Goal: Information Seeking & Learning: Learn about a topic

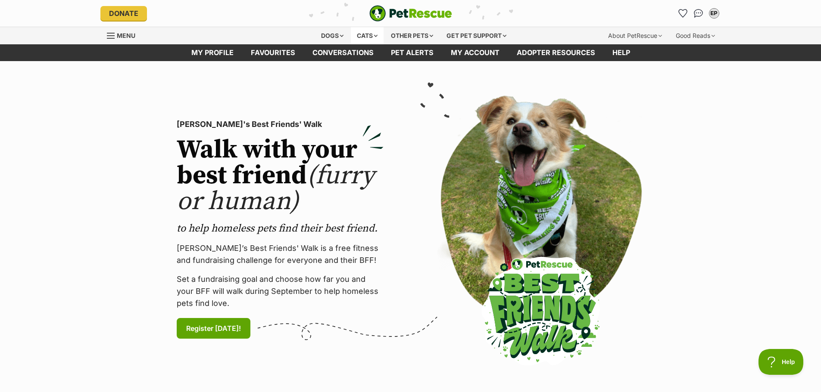
click at [364, 35] on div "Cats" at bounding box center [367, 35] width 33 height 17
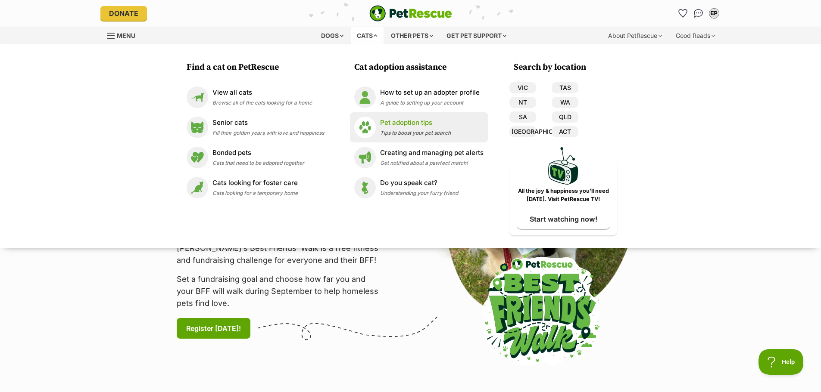
click at [420, 127] on p "Pet adoption tips" at bounding box center [415, 123] width 71 height 10
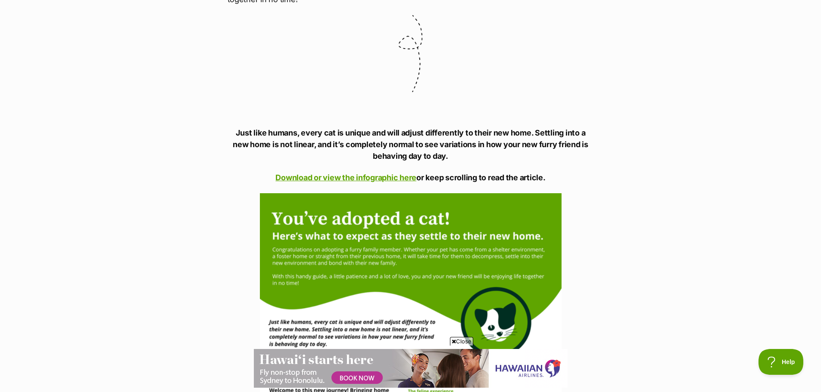
scroll to position [560, 0]
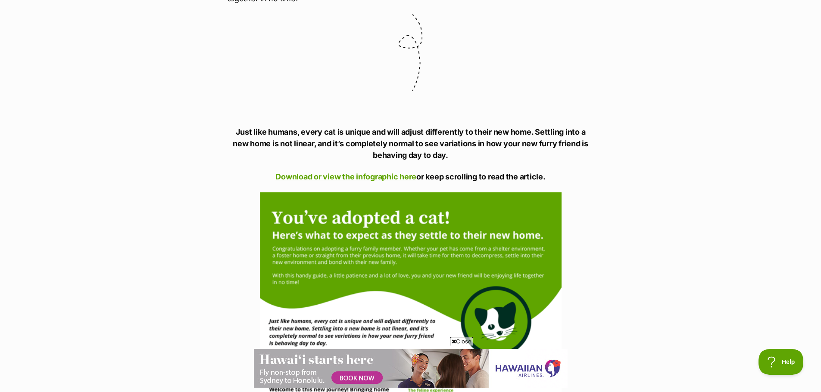
click at [454, 345] on span "Close" at bounding box center [461, 341] width 23 height 9
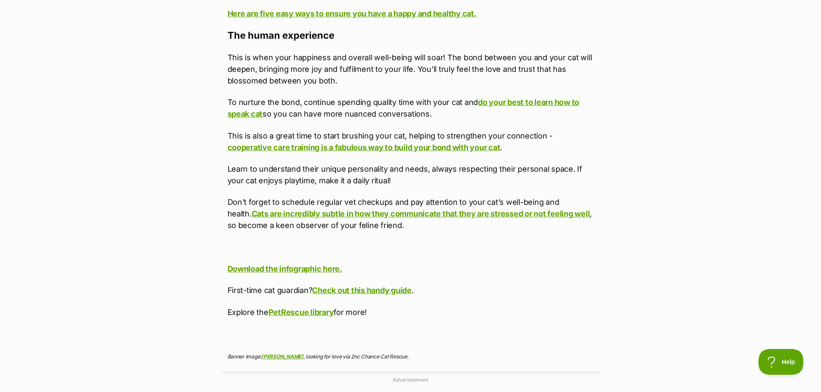
scroll to position [3231, 0]
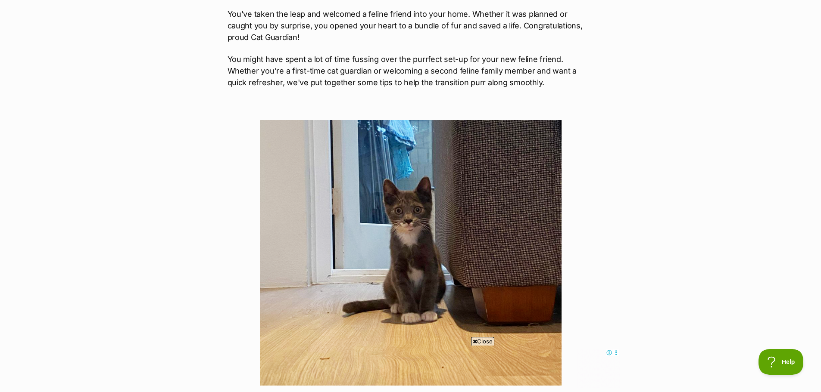
click at [481, 342] on span "Close" at bounding box center [482, 341] width 23 height 9
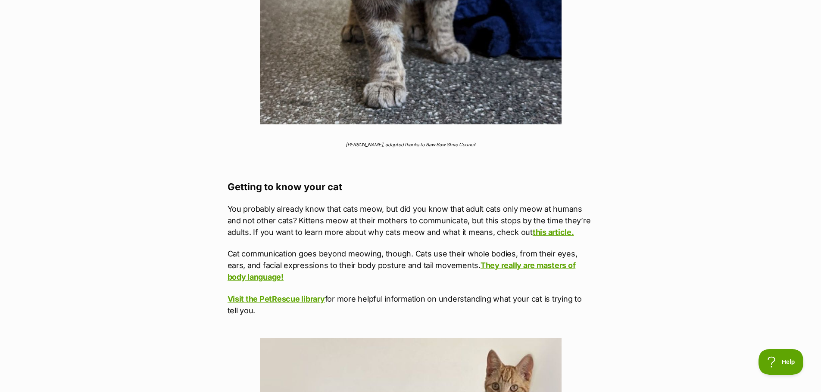
scroll to position [1637, 0]
click at [463, 218] on p "You probably already know that cats meow, but did you know that adult cats only…" at bounding box center [410, 220] width 366 height 35
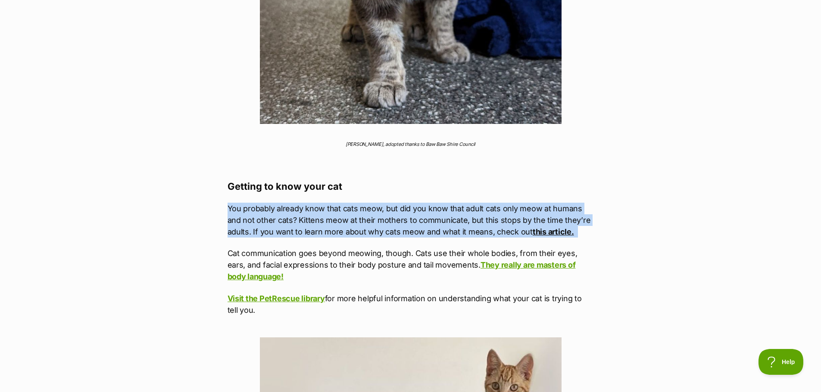
click at [463, 218] on p "You probably already know that cats meow, but did you know that adult cats only…" at bounding box center [410, 220] width 366 height 35
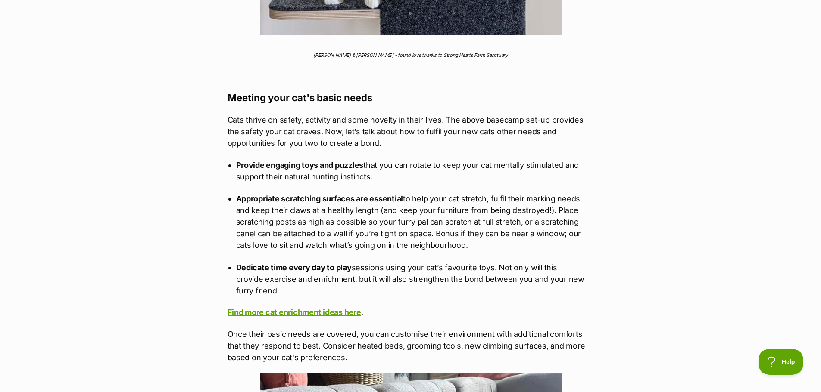
scroll to position [2369, 0]
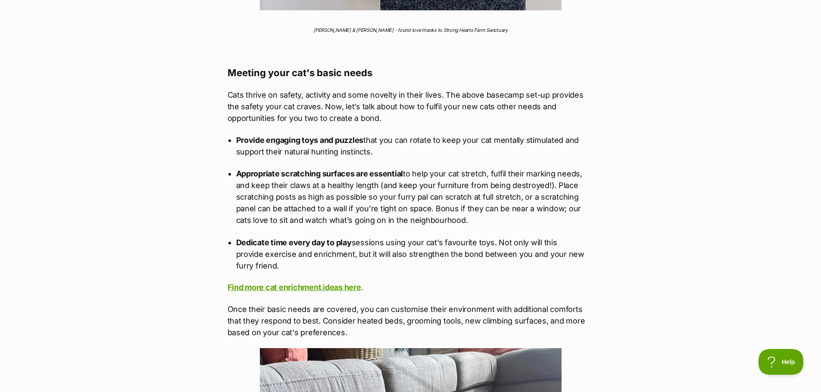
click at [322, 155] on p "Provide engaging toys and puzzles that you can rotate to keep your cat mentally…" at bounding box center [410, 145] width 349 height 23
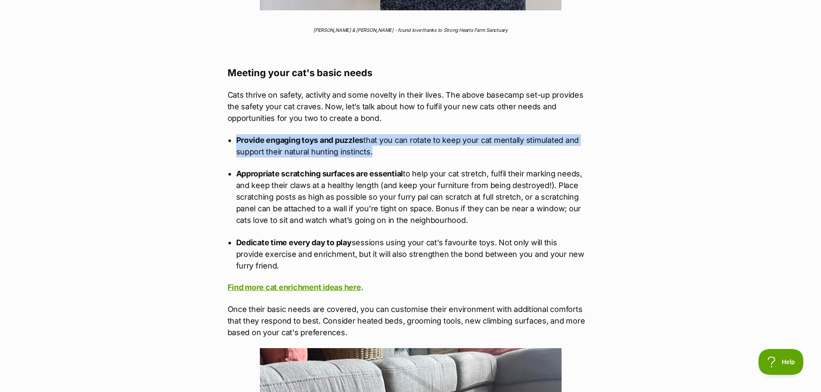
click at [322, 155] on p "Provide engaging toys and puzzles that you can rotate to keep your cat mentally…" at bounding box center [410, 145] width 349 height 23
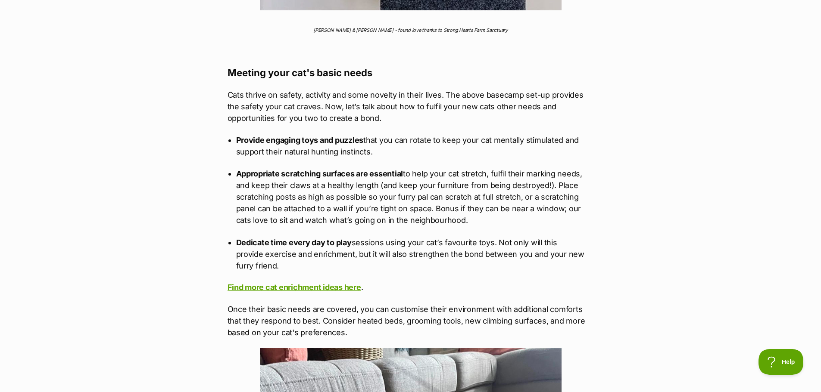
click at [424, 219] on p "Appropriate scratching surfaces are essential to help your cat stretch, fulfil …" at bounding box center [410, 197] width 349 height 58
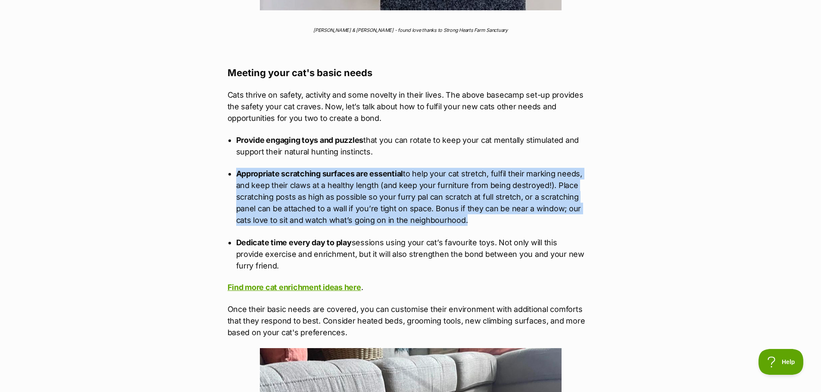
click at [424, 219] on p "Appropriate scratching surfaces are essential to help your cat stretch, fulfil …" at bounding box center [410, 197] width 349 height 58
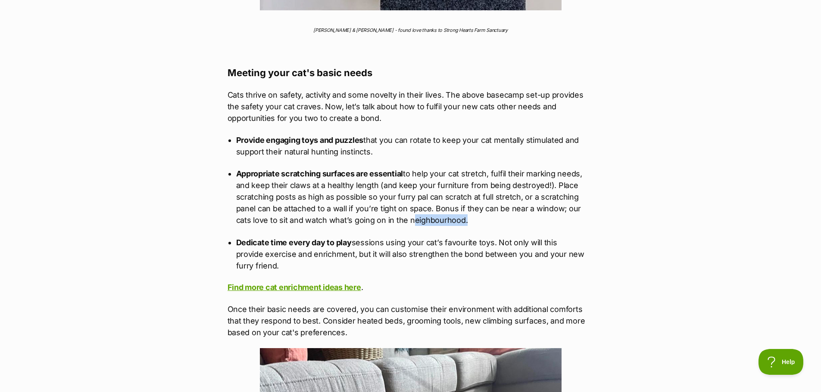
click at [424, 219] on p "Appropriate scratching surfaces are essential to help your cat stretch, fulfil …" at bounding box center [410, 197] width 349 height 58
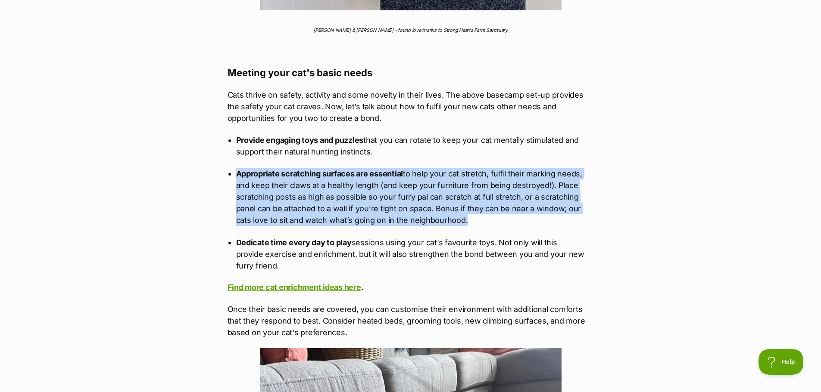
click at [424, 219] on p "Appropriate scratching surfaces are essential to help your cat stretch, fulfil …" at bounding box center [410, 197] width 349 height 58
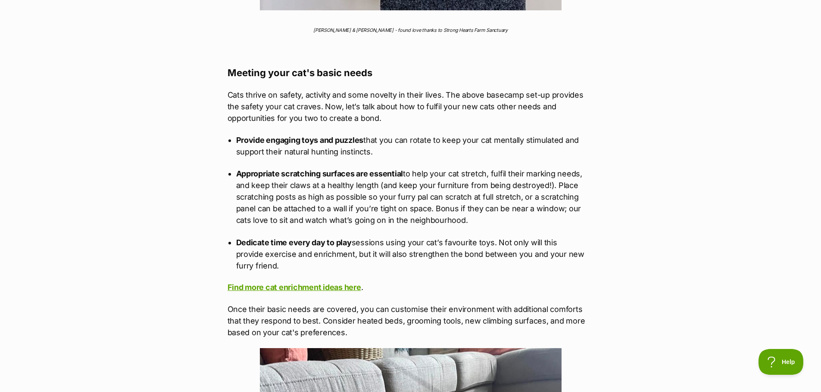
click at [452, 253] on p "Dedicate time every day to play sessions using your cat’s favourite toys. Not o…" at bounding box center [410, 254] width 349 height 35
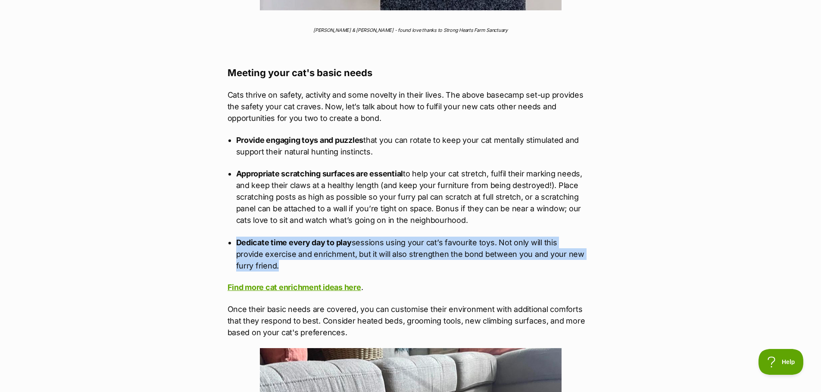
click at [452, 253] on p "Dedicate time every day to play sessions using your cat’s favourite toys. Not o…" at bounding box center [410, 254] width 349 height 35
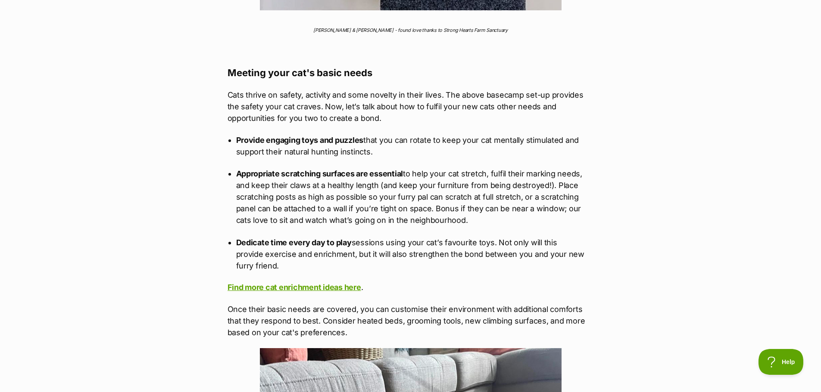
click at [438, 213] on p "Appropriate scratching surfaces are essential to help your cat stretch, fulfil …" at bounding box center [410, 197] width 349 height 58
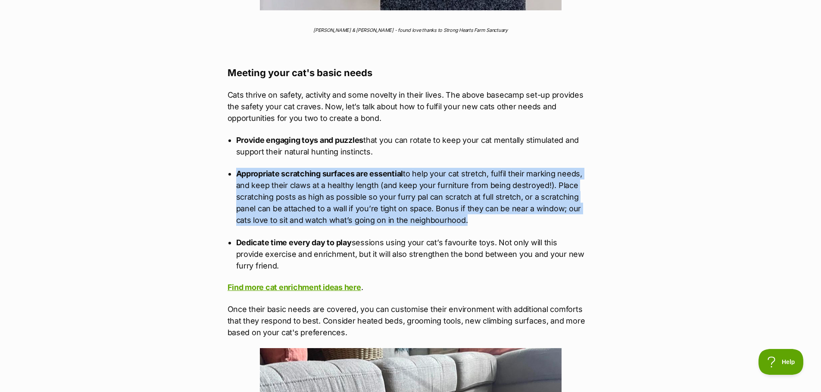
click at [438, 213] on p "Appropriate scratching surfaces are essential to help your cat stretch, fulfil …" at bounding box center [410, 197] width 349 height 58
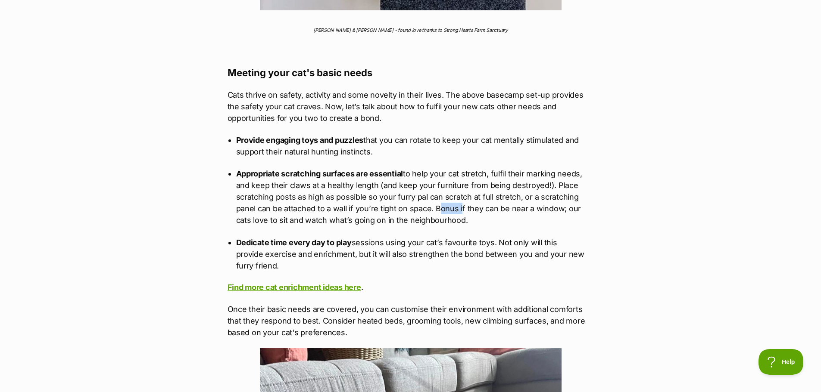
click at [438, 213] on p "Appropriate scratching surfaces are essential to help your cat stretch, fulfil …" at bounding box center [410, 197] width 349 height 58
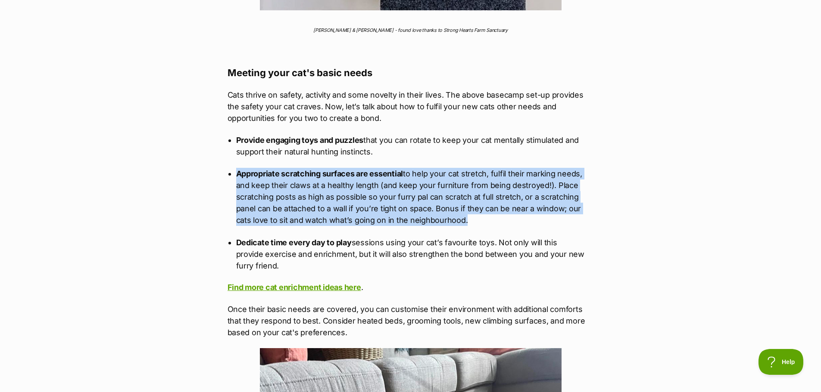
click at [438, 213] on p "Appropriate scratching surfaces are essential to help your cat stretch, fulfil …" at bounding box center [410, 197] width 349 height 58
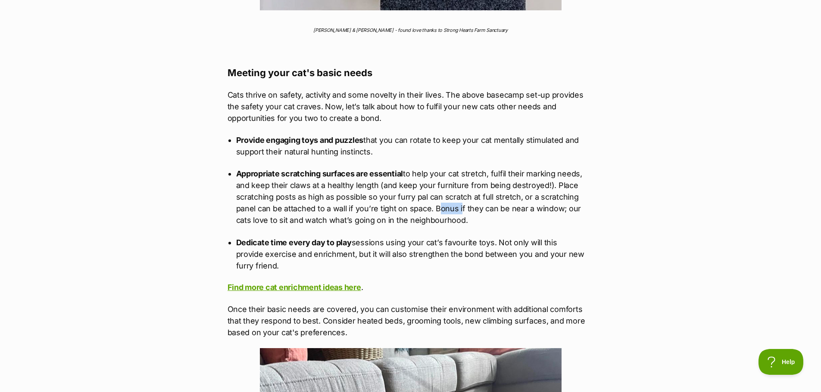
click at [438, 213] on p "Appropriate scratching surfaces are essential to help your cat stretch, fulfil …" at bounding box center [410, 197] width 349 height 58
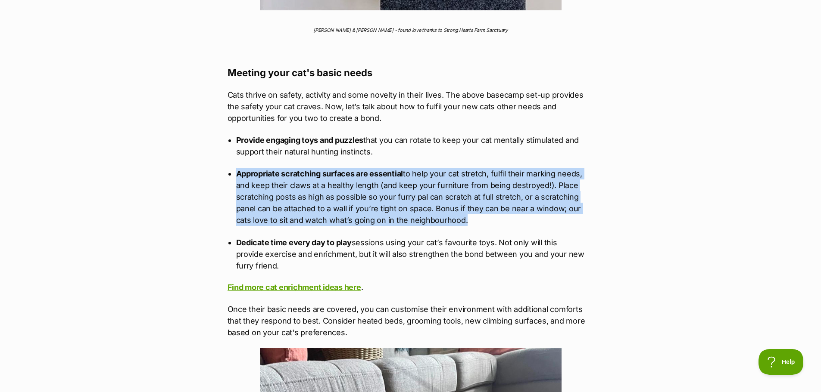
click at [438, 213] on p "Appropriate scratching surfaces are essential to help your cat stretch, fulfil …" at bounding box center [410, 197] width 349 height 58
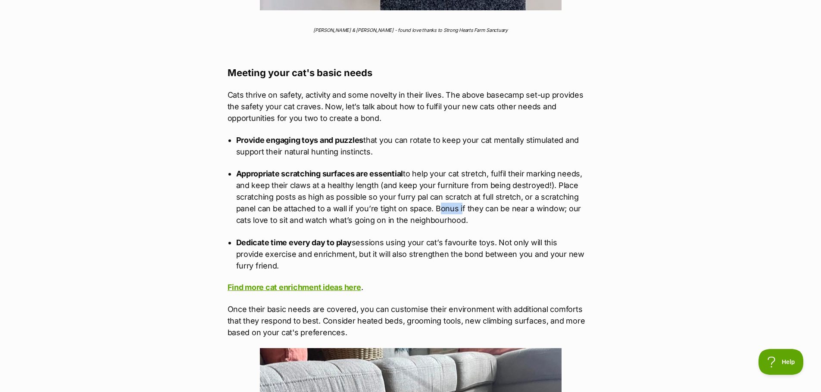
click at [438, 213] on p "Appropriate scratching surfaces are essential to help your cat stretch, fulfil …" at bounding box center [410, 197] width 349 height 58
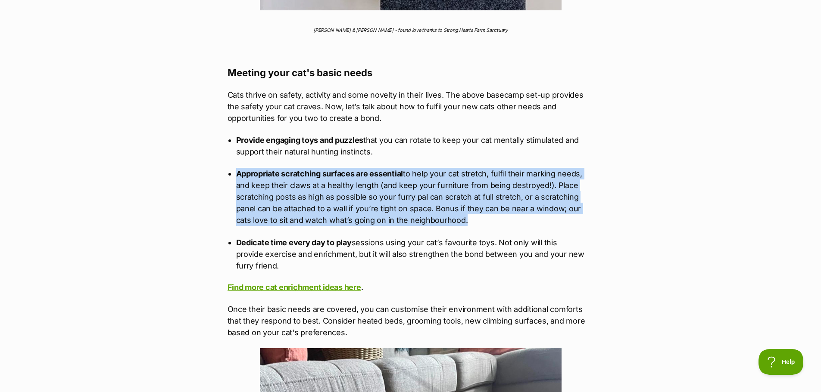
click at [438, 213] on p "Appropriate scratching surfaces are essential to help your cat stretch, fulfil …" at bounding box center [410, 197] width 349 height 58
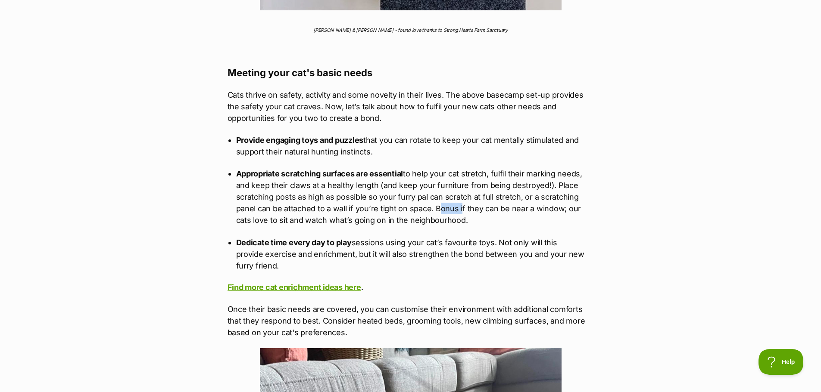
click at [438, 213] on p "Appropriate scratching surfaces are essential to help your cat stretch, fulfil …" at bounding box center [410, 197] width 349 height 58
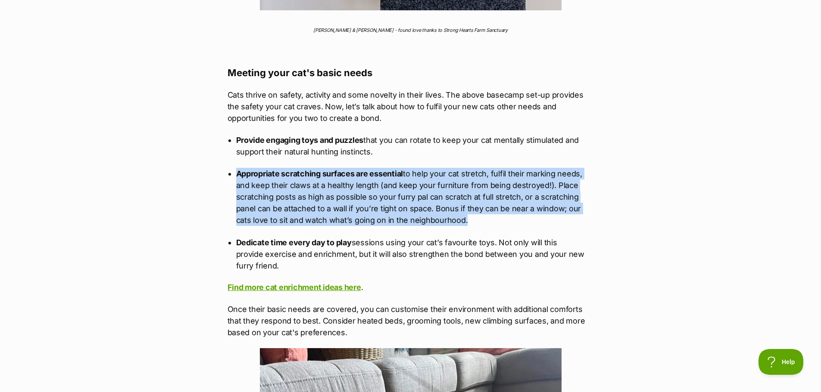
click at [438, 213] on p "Appropriate scratching surfaces are essential to help your cat stretch, fulfil …" at bounding box center [410, 197] width 349 height 58
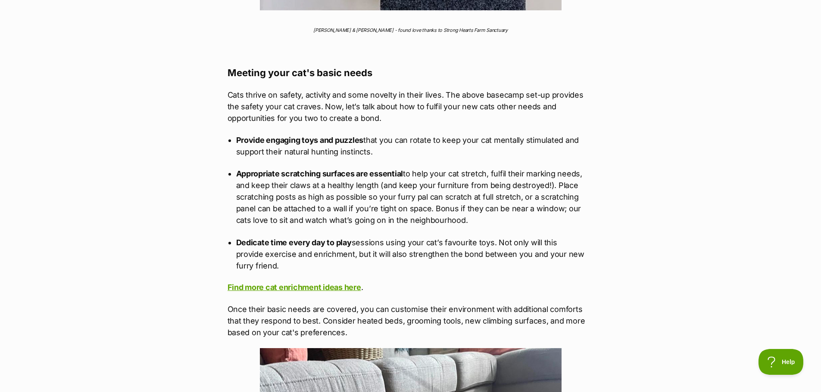
click at [438, 213] on p "Appropriate scratching surfaces are essential to help your cat stretch, fulfil …" at bounding box center [410, 197] width 349 height 58
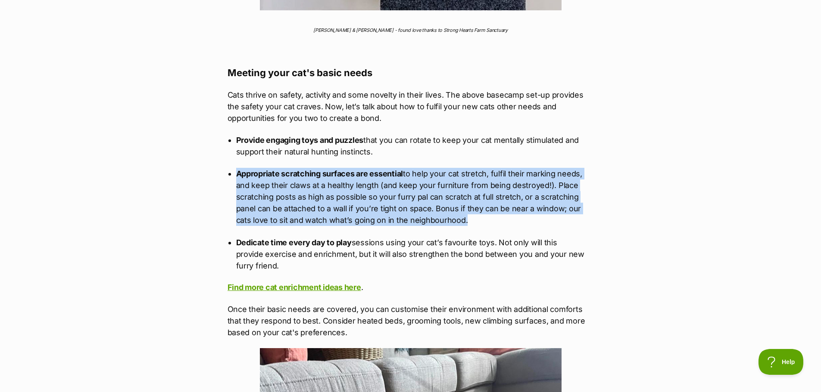
click at [438, 213] on p "Appropriate scratching surfaces are essential to help your cat stretch, fulfil …" at bounding box center [410, 197] width 349 height 58
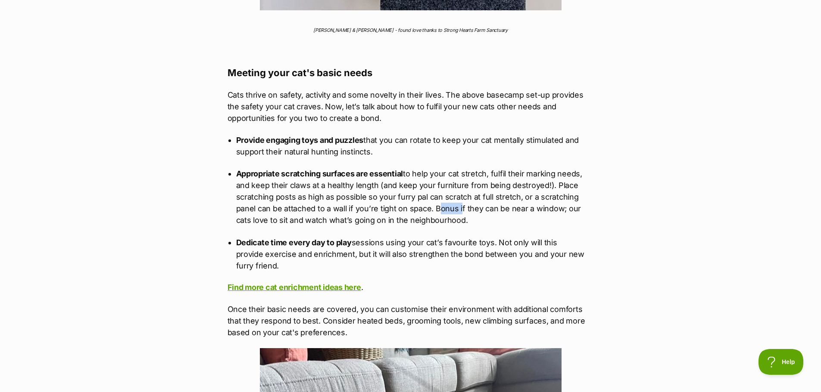
click at [438, 213] on p "Appropriate scratching surfaces are essential to help your cat stretch, fulfil …" at bounding box center [410, 197] width 349 height 58
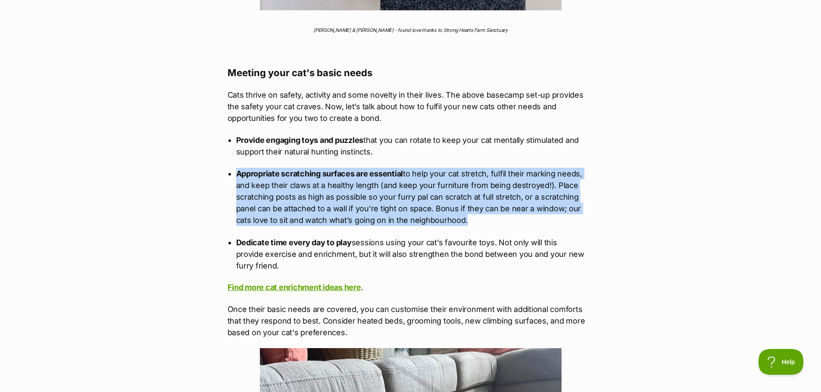
click at [438, 213] on p "Appropriate scratching surfaces are essential to help your cat stretch, fulfil …" at bounding box center [410, 197] width 349 height 58
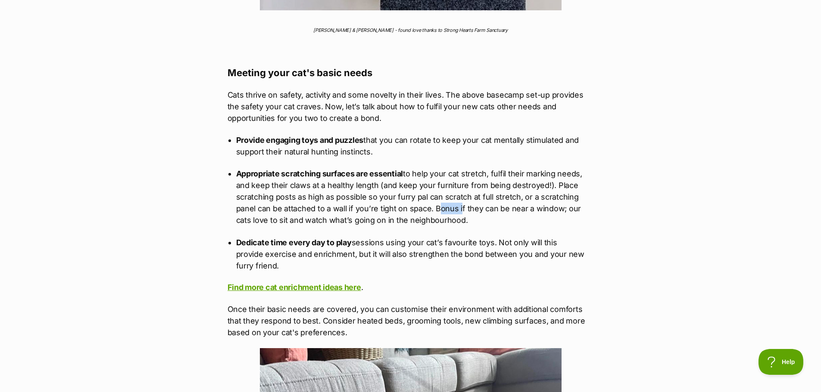
click at [438, 213] on p "Appropriate scratching surfaces are essential to help your cat stretch, fulfil …" at bounding box center [410, 197] width 349 height 58
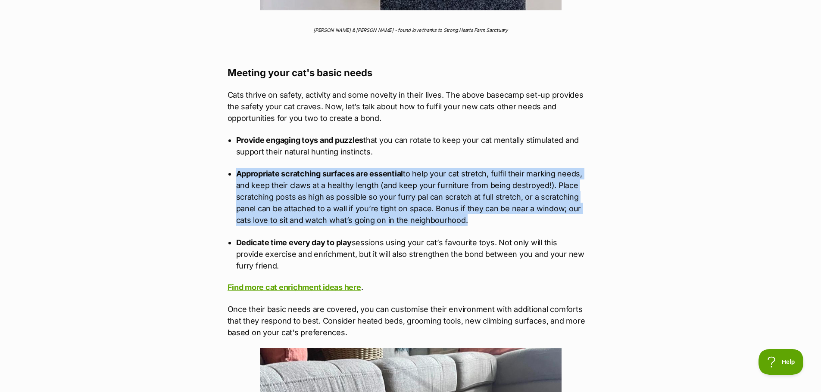
click at [438, 213] on p "Appropriate scratching surfaces are essential to help your cat stretch, fulfil …" at bounding box center [410, 197] width 349 height 58
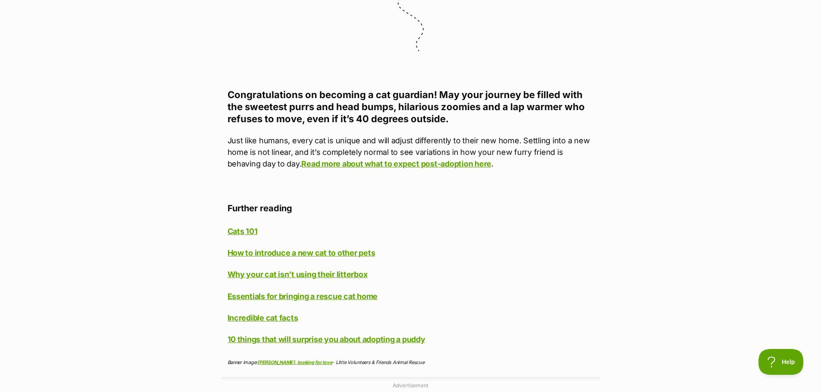
scroll to position [0, 0]
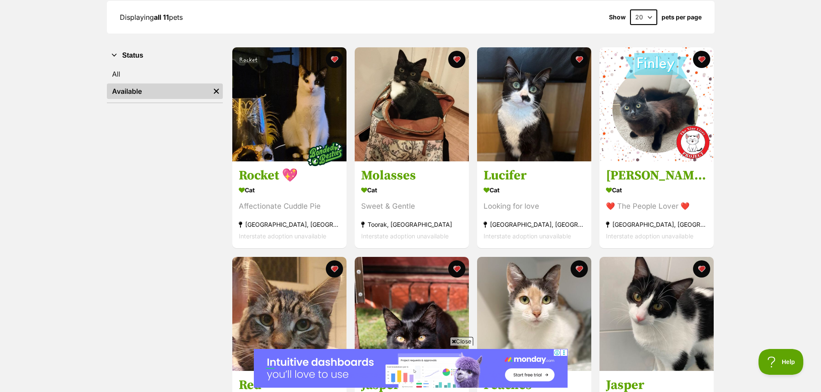
scroll to position [129, 0]
